Goal: Transaction & Acquisition: Purchase product/service

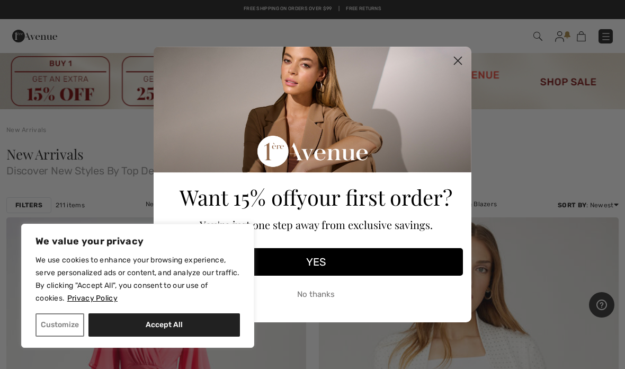
click at [456, 59] on icon "Close dialog" at bounding box center [458, 60] width 7 height 7
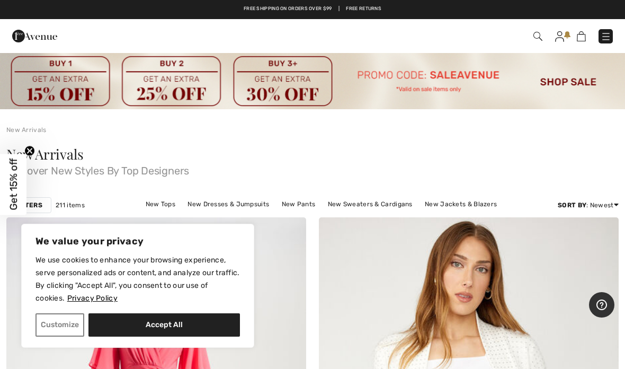
click at [184, 322] on button "Accept All" at bounding box center [164, 324] width 152 height 23
checkbox input "true"
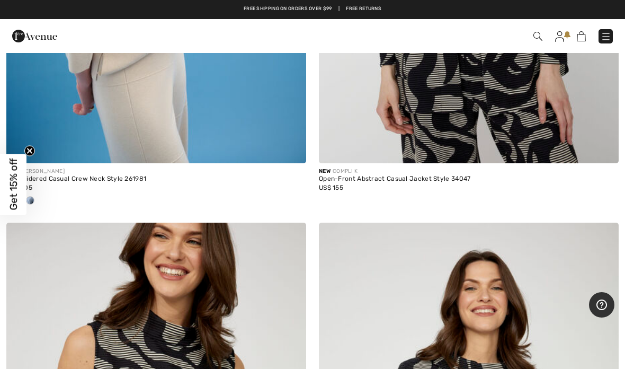
scroll to position [1500, 0]
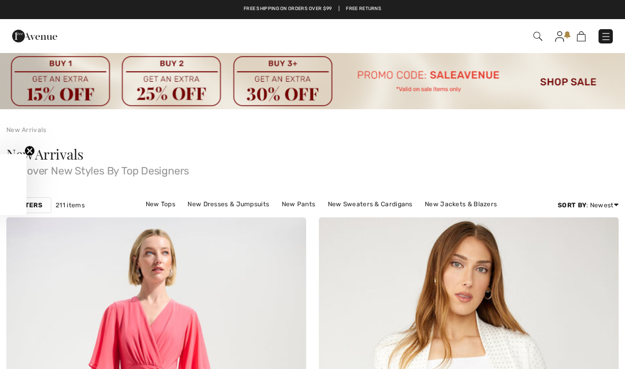
checkbox input "true"
